Goal: Communication & Community: Answer question/provide support

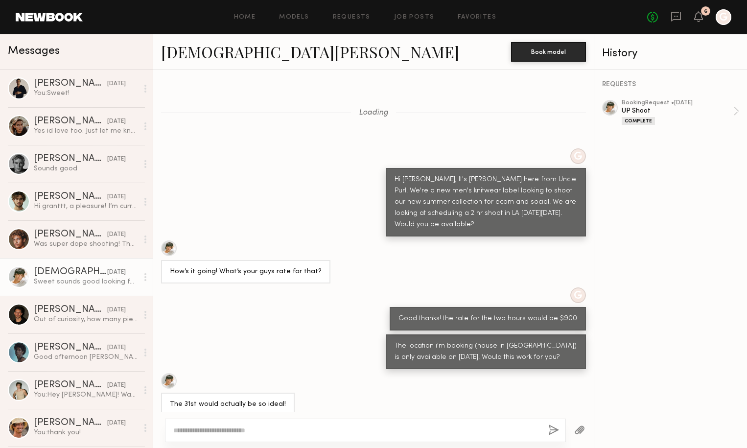
scroll to position [2144, 0]
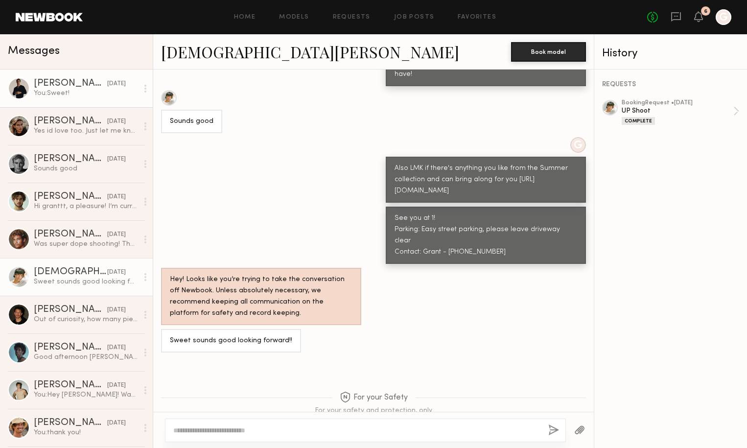
click at [73, 91] on div "You: Sweet!" at bounding box center [86, 93] width 104 height 9
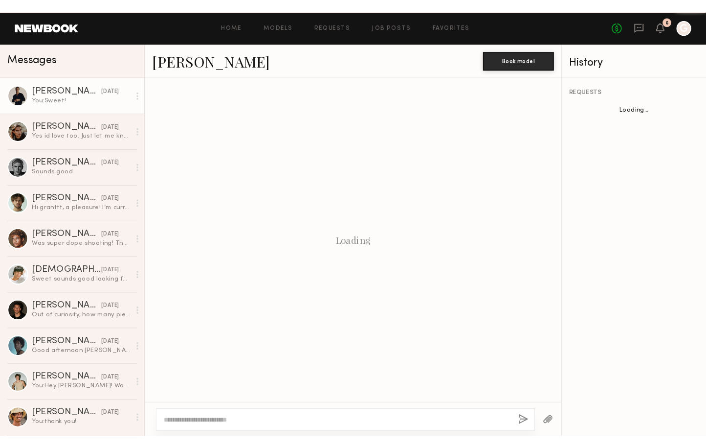
scroll to position [458, 0]
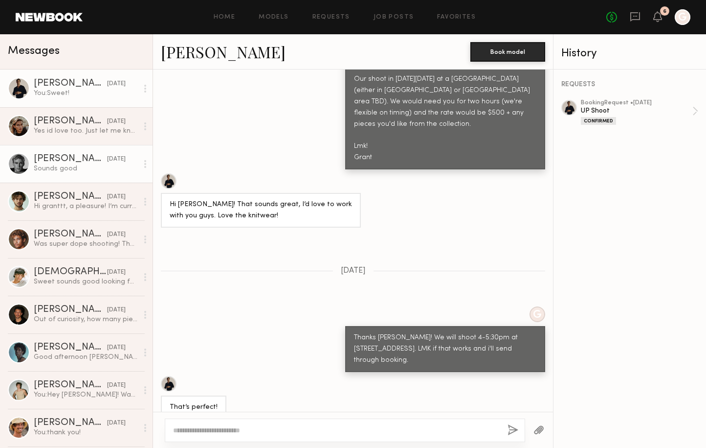
click at [77, 152] on link "[PERSON_NAME] [DATE] Sounds good" at bounding box center [76, 164] width 153 height 38
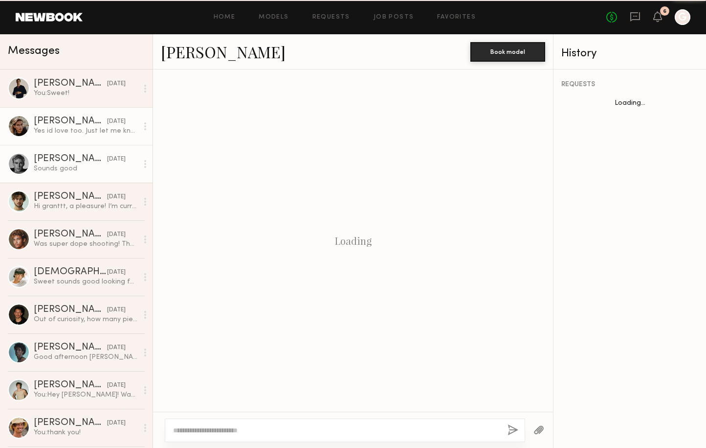
scroll to position [1069, 0]
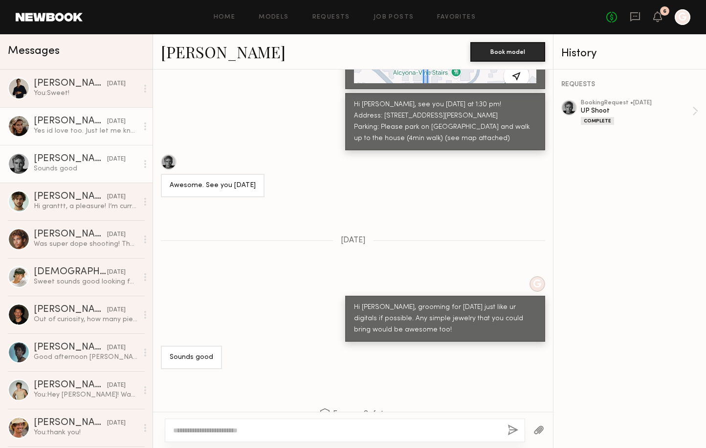
click at [62, 135] on div "Yes id love too. Just let me know when. Blessings" at bounding box center [86, 130] width 104 height 9
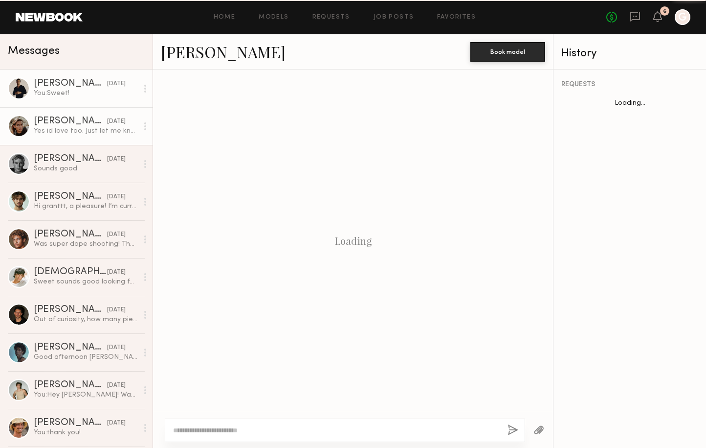
scroll to position [507, 0]
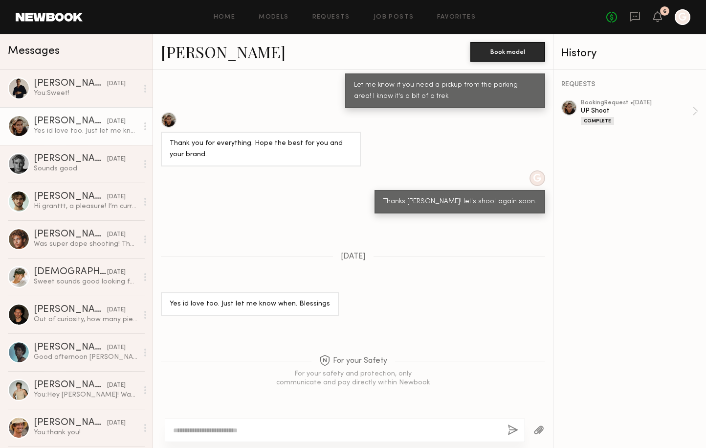
click at [165, 120] on div at bounding box center [169, 120] width 16 height 16
click at [90, 108] on link "[PERSON_NAME] [DATE] Yes id love too. Just let me know when. Blessings" at bounding box center [76, 126] width 153 height 38
click at [107, 86] on div "[DATE]" at bounding box center [116, 83] width 19 height 9
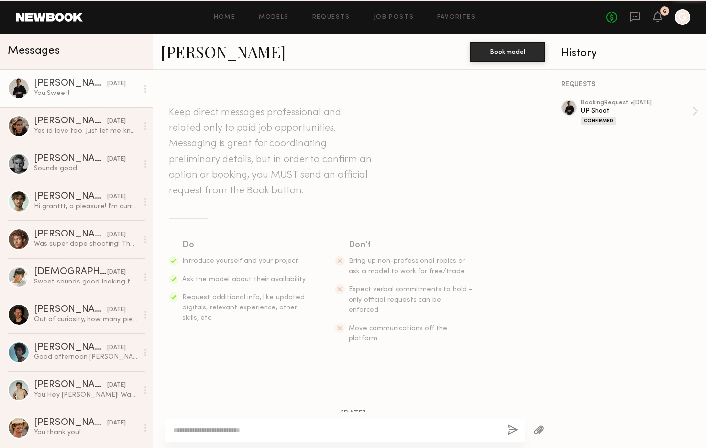
scroll to position [458, 0]
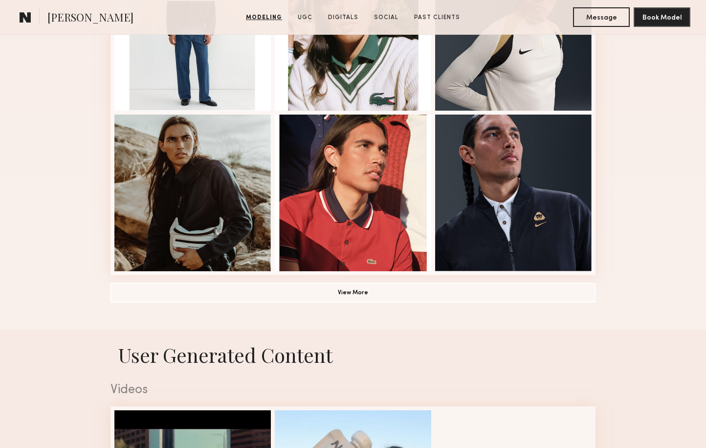
scroll to position [654, 0]
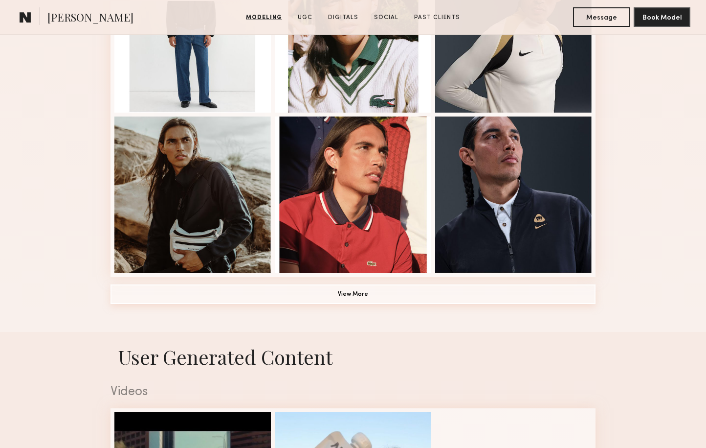
click at [279, 297] on button "View More" at bounding box center [353, 294] width 485 height 20
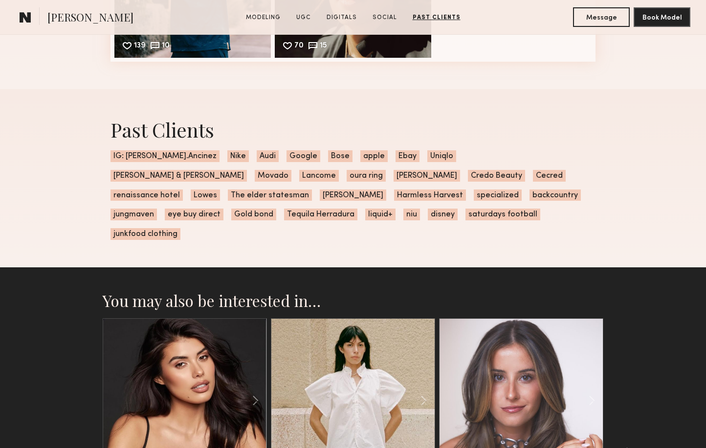
scroll to position [2986, 0]
